Goal: Task Accomplishment & Management: Use online tool/utility

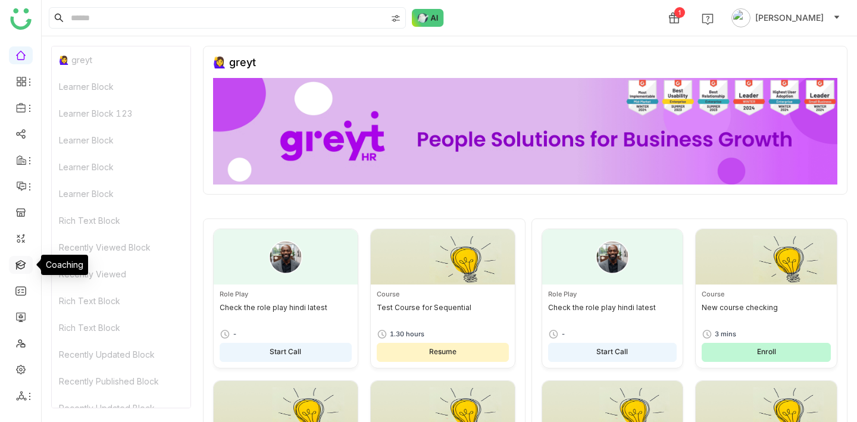
click at [22, 265] on link at bounding box center [20, 264] width 11 height 10
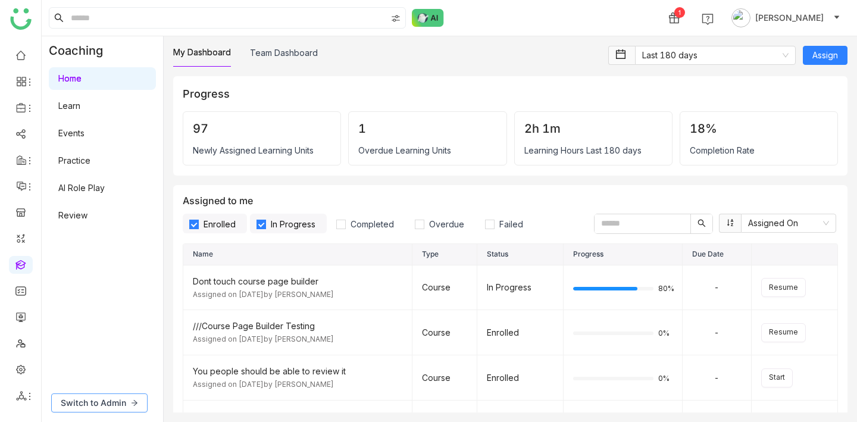
click at [99, 398] on span "Switch to Admin" at bounding box center [93, 402] width 65 height 13
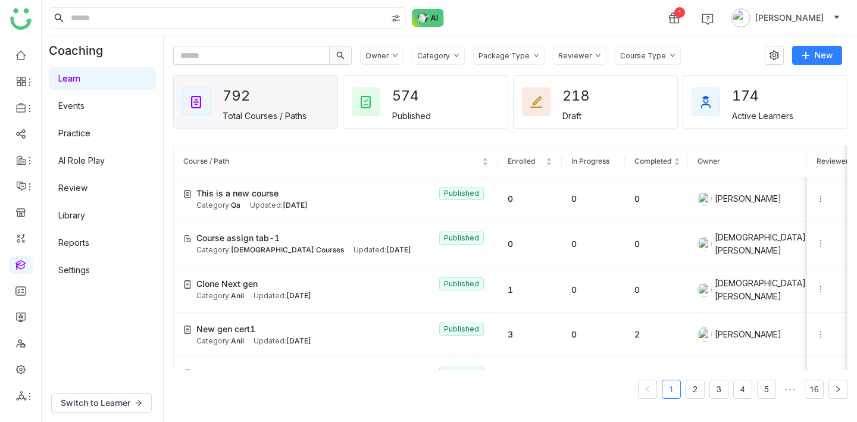
click at [789, 58] on div "Owner Category Package Type Reviewer Course Type New" at bounding box center [507, 55] width 669 height 19
click at [780, 55] on icon at bounding box center [775, 56] width 18 height 10
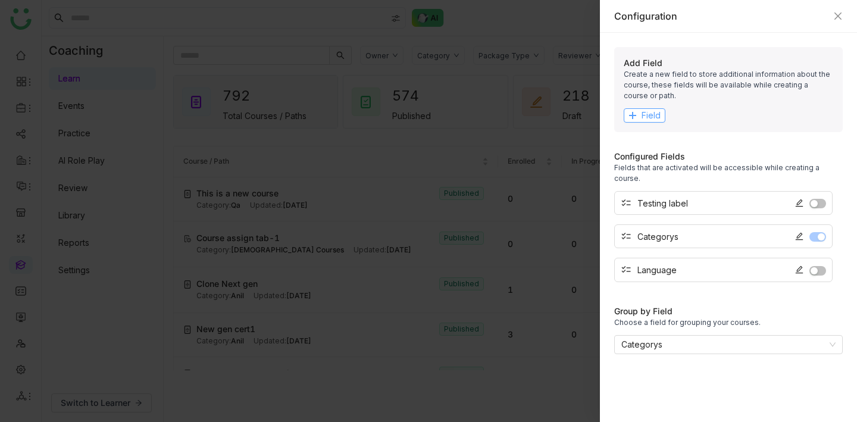
click at [645, 121] on span "Field" at bounding box center [651, 115] width 19 height 13
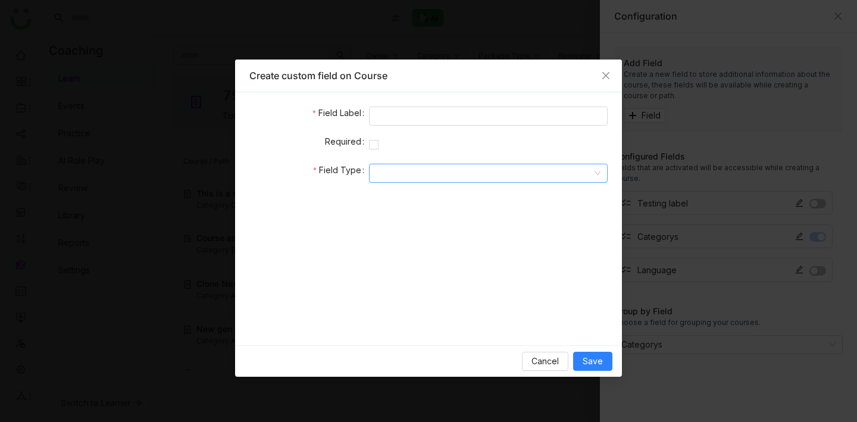
click at [406, 173] on input at bounding box center [484, 173] width 216 height 18
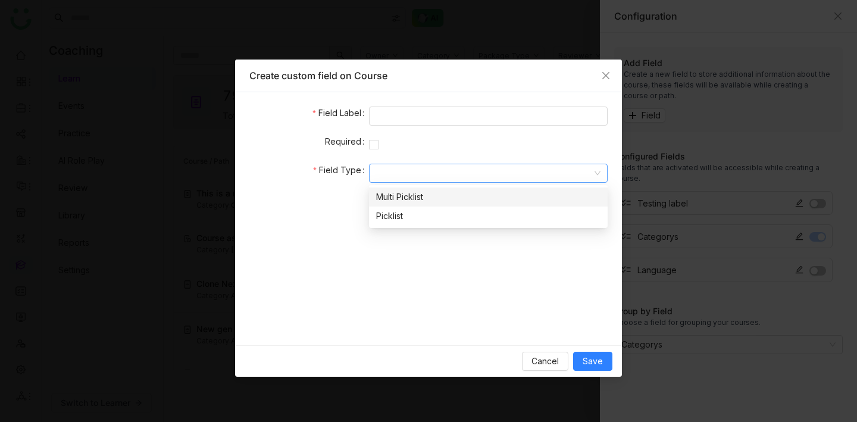
click at [413, 201] on div "Multi Picklist" at bounding box center [488, 196] width 224 height 13
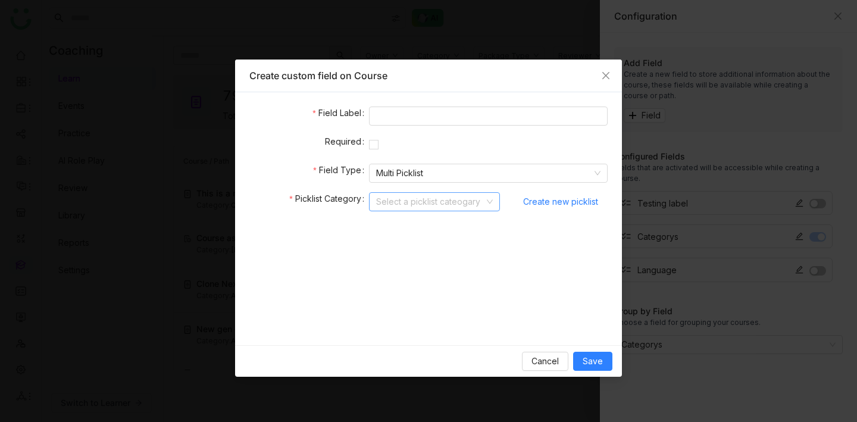
click at [407, 205] on input at bounding box center [430, 202] width 108 height 18
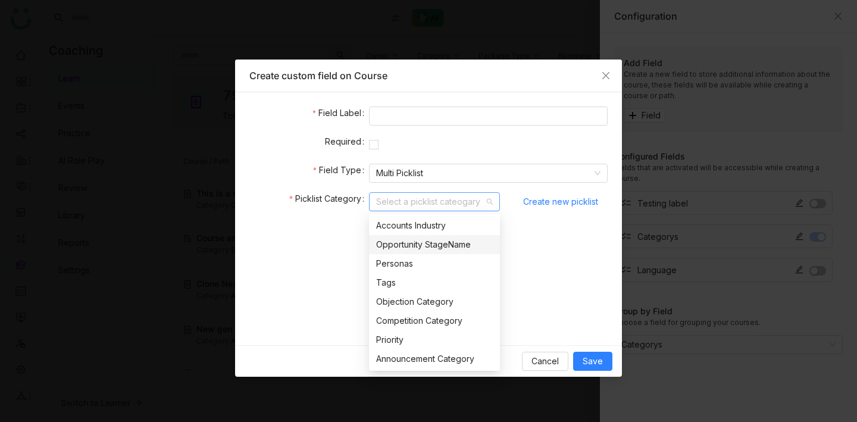
click at [422, 249] on div "Opportunity StageName" at bounding box center [434, 244] width 117 height 13
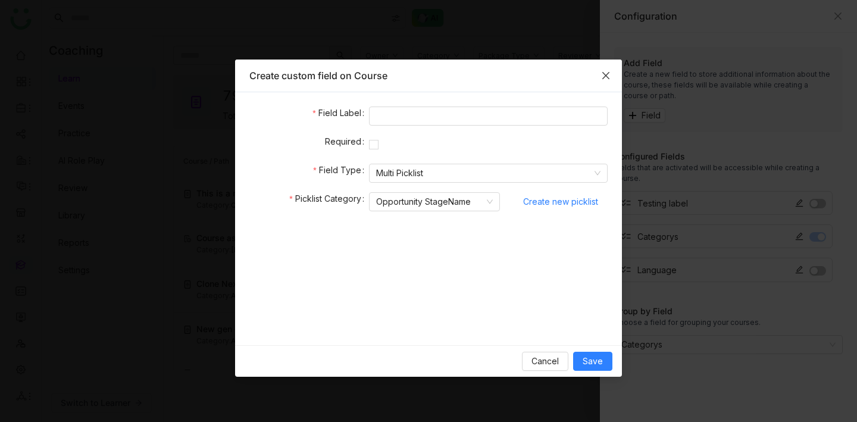
click at [606, 76] on icon "Close" at bounding box center [606, 76] width 10 height 10
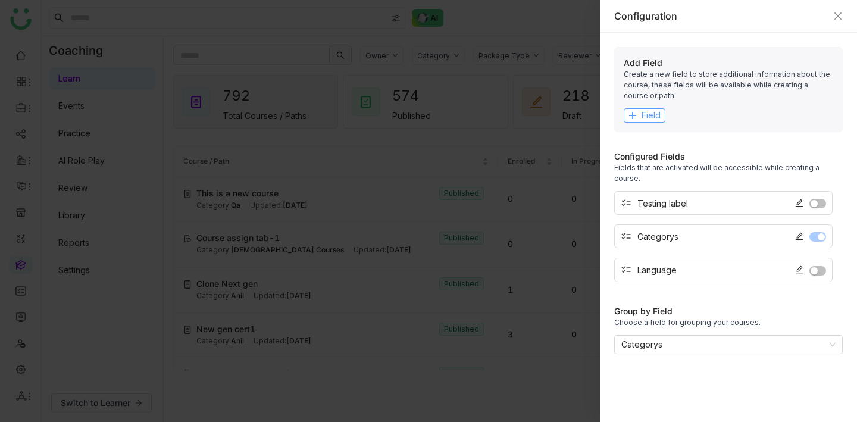
click at [644, 115] on span "Field" at bounding box center [651, 115] width 19 height 13
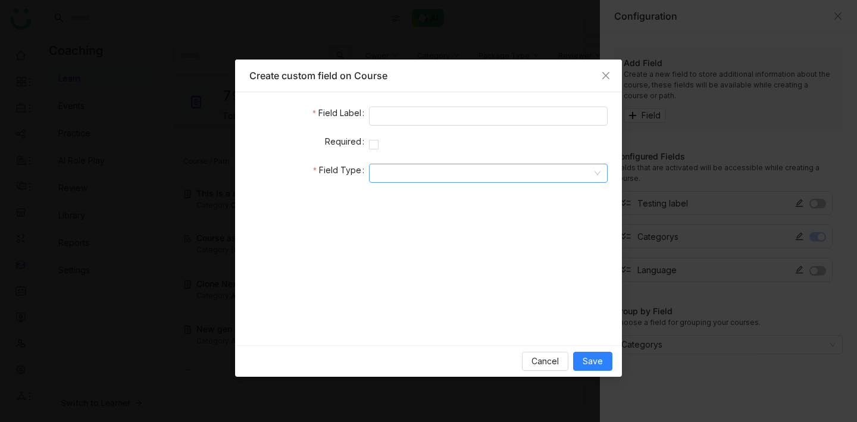
click at [393, 167] on input at bounding box center [484, 173] width 216 height 18
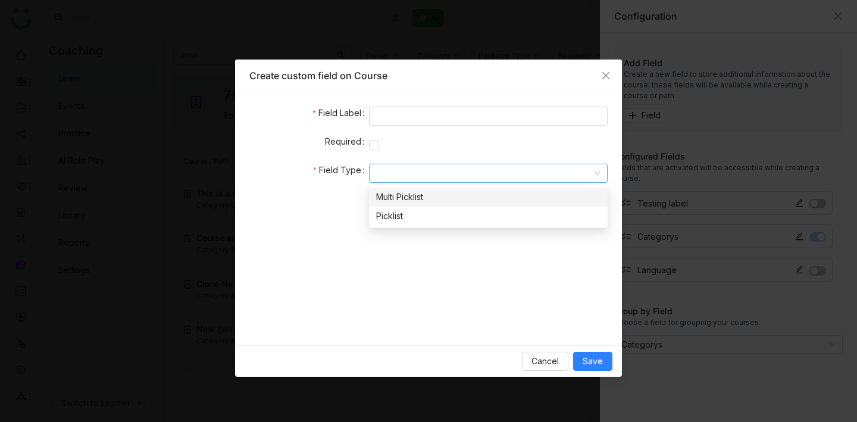
click at [412, 201] on div "Multi Picklist" at bounding box center [488, 196] width 224 height 13
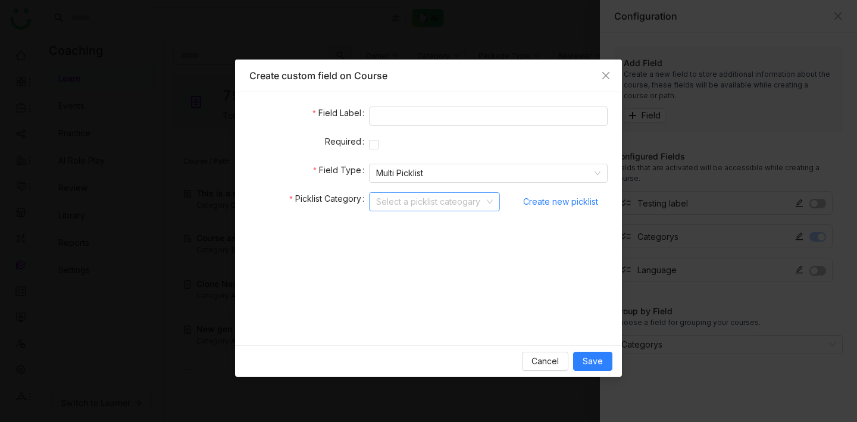
click at [412, 201] on input at bounding box center [430, 202] width 108 height 18
click at [583, 196] on span "Create new picklist" at bounding box center [560, 202] width 75 height 18
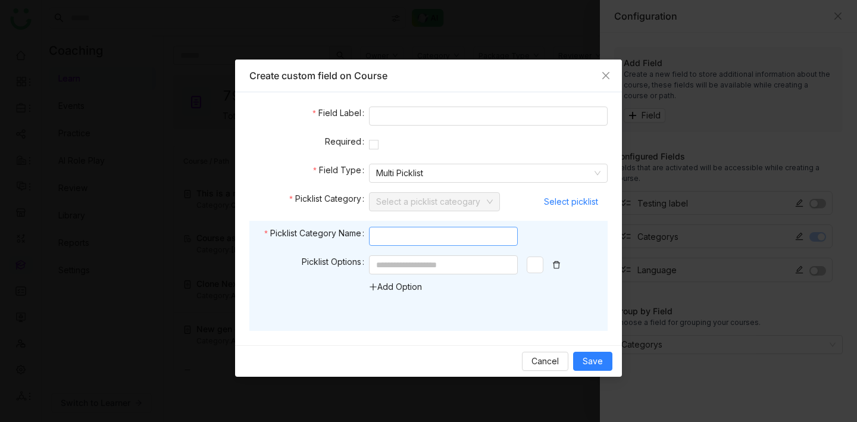
click at [392, 231] on input at bounding box center [443, 236] width 149 height 19
click at [419, 257] on input at bounding box center [443, 264] width 149 height 19
click at [388, 286] on link "Add Option" at bounding box center [395, 287] width 53 height 10
click at [400, 317] on div "Add Option" at bounding box center [473, 286] width 208 height 63
click at [401, 315] on link "Add Option" at bounding box center [395, 312] width 53 height 10
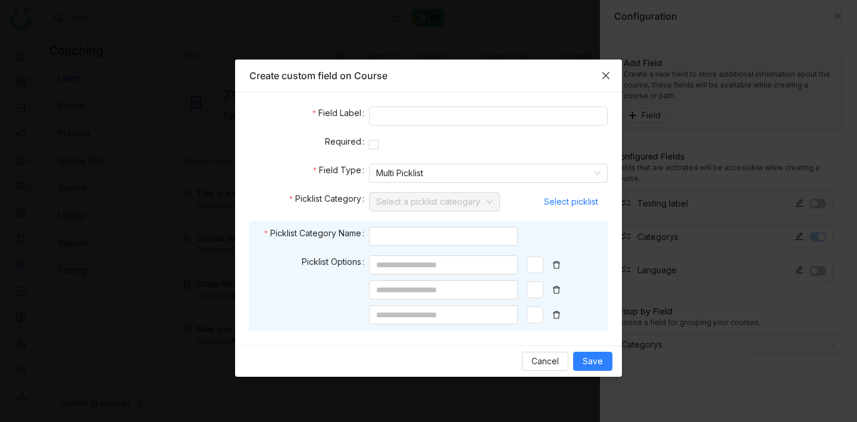
click at [610, 71] on icon "Close" at bounding box center [606, 76] width 10 height 10
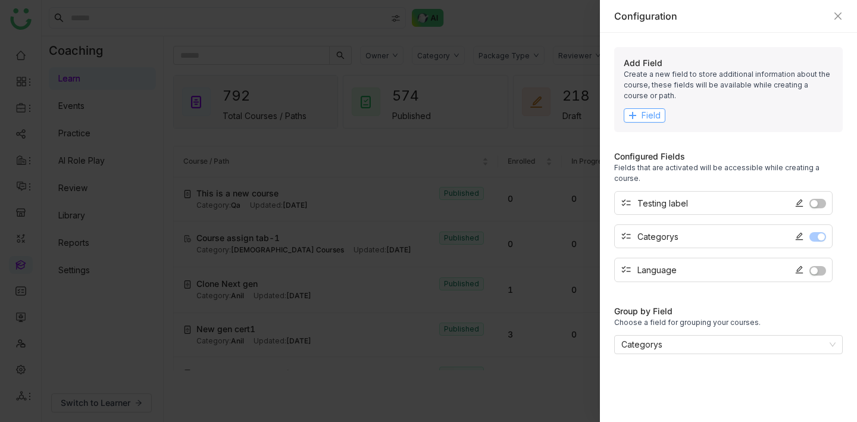
click at [650, 113] on span "Field" at bounding box center [651, 115] width 19 height 13
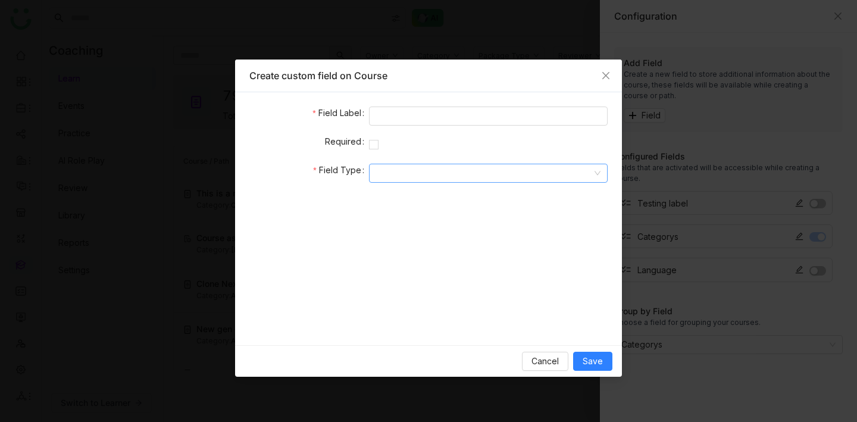
click at [430, 168] on input at bounding box center [484, 173] width 216 height 18
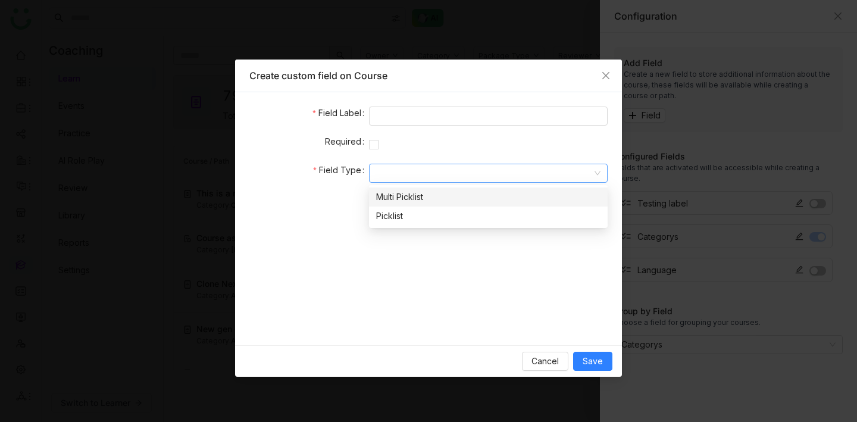
click at [424, 204] on nz-option-item "Multi Picklist" at bounding box center [488, 197] width 239 height 19
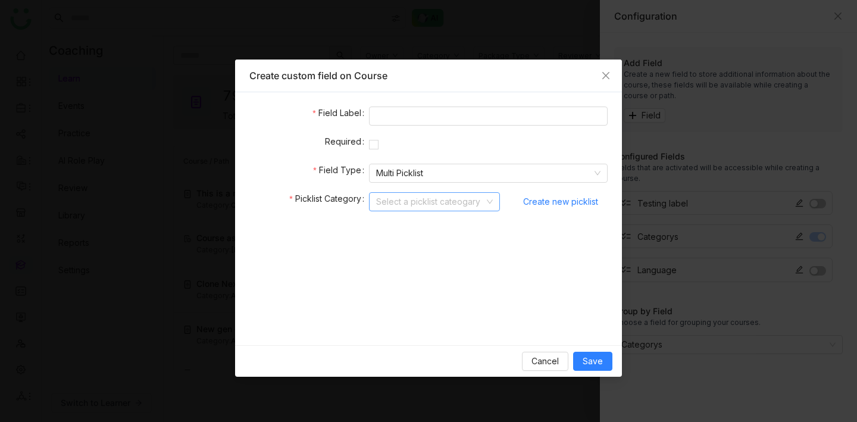
click at [467, 203] on input at bounding box center [430, 202] width 108 height 18
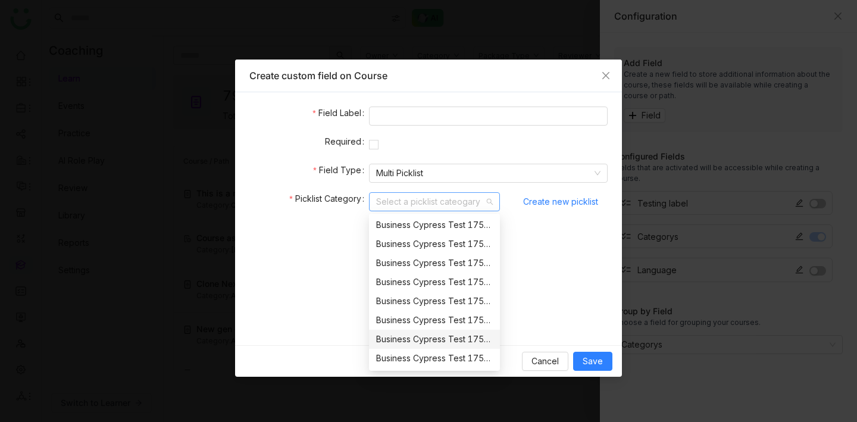
scroll to position [1574, 0]
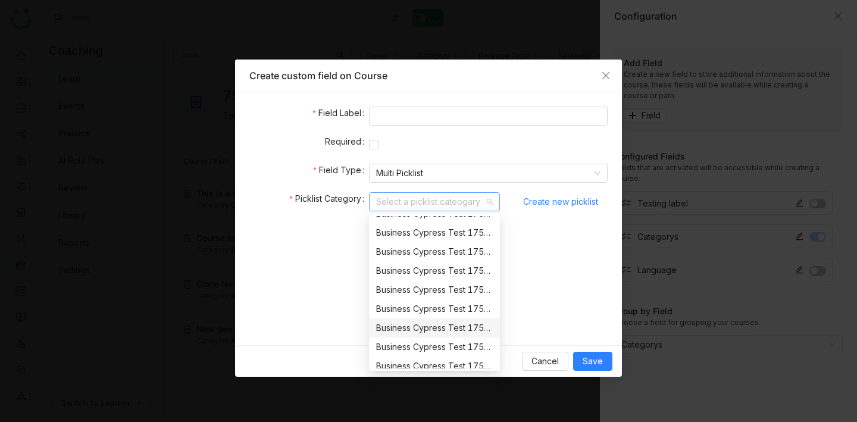
click at [572, 293] on form "Field Label Required Field Type Multi Picklist Picklist Category Select a pickl…" at bounding box center [428, 219] width 358 height 224
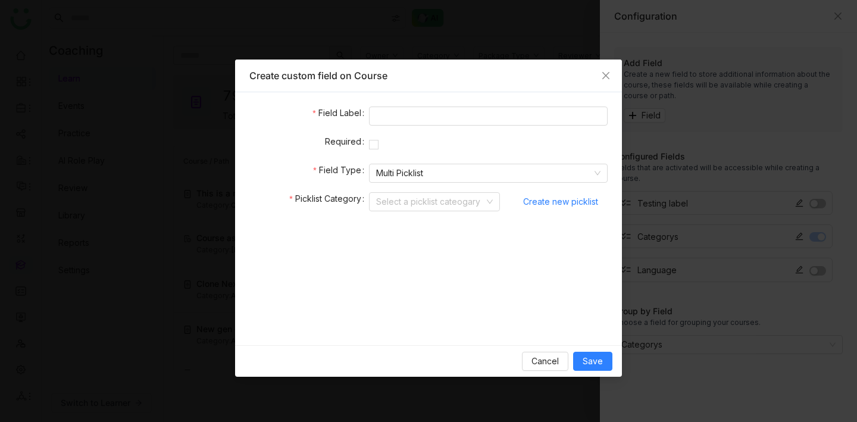
click at [571, 294] on form "Field Label Required Field Type Multi Picklist Picklist Category Select a pickl…" at bounding box center [428, 219] width 358 height 224
